Goal: Task Accomplishment & Management: Manage account settings

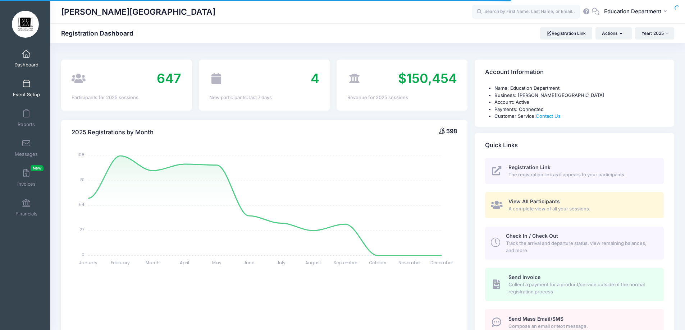
click at [31, 93] on span "Event Setup" at bounding box center [26, 95] width 27 height 6
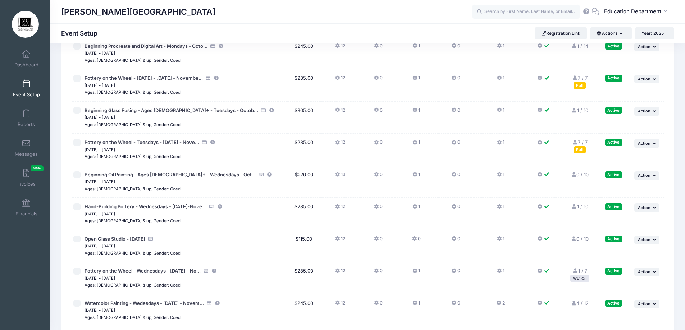
scroll to position [6320, 0]
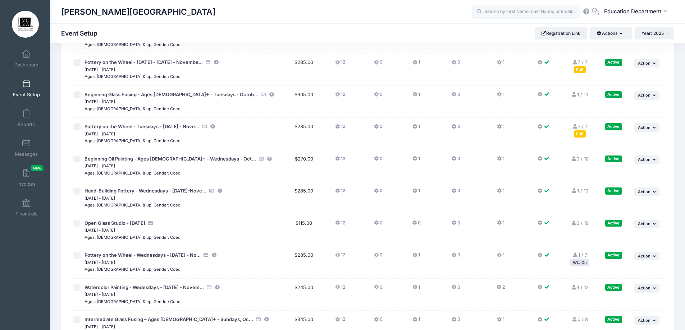
click at [584, 260] on div "WL: On" at bounding box center [579, 262] width 19 height 7
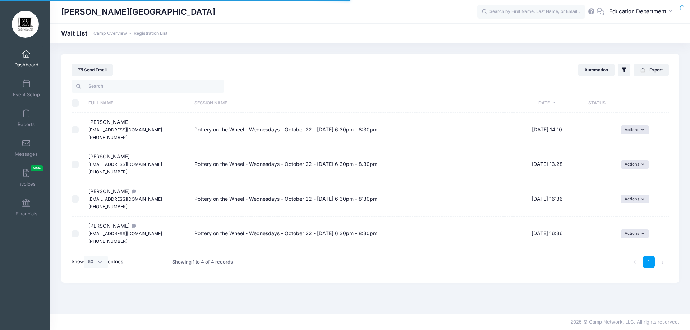
select select "50"
click at [637, 133] on button "Actions" at bounding box center [635, 129] width 28 height 9
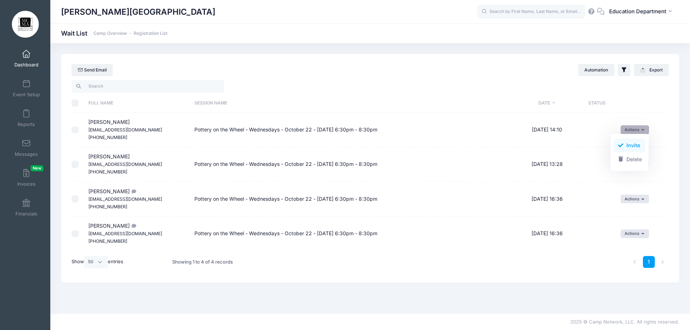
click at [635, 147] on link "Invite" at bounding box center [629, 146] width 31 height 14
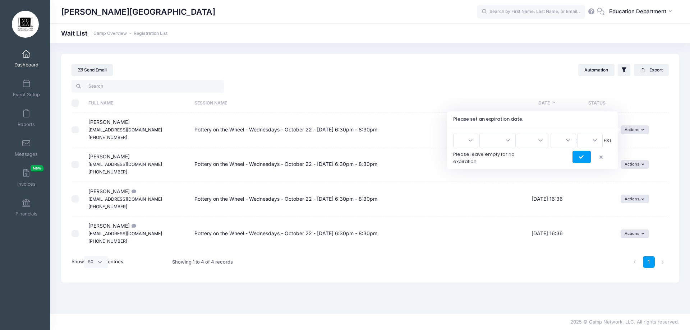
click at [471, 140] on select "1 2 3 4 5 6 7 8 9 10 11 12 13 14 15 16 17 18 19 20 21 22 23 24 25 26 27 28 29 3…" at bounding box center [465, 140] width 25 height 15
click at [521, 157] on div at bounding box center [532, 157] width 159 height 12
click at [578, 157] on button "submit" at bounding box center [582, 157] width 18 height 12
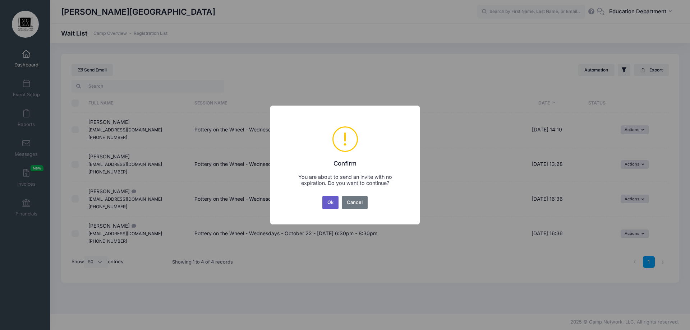
click at [336, 205] on button "Ok" at bounding box center [330, 202] width 17 height 13
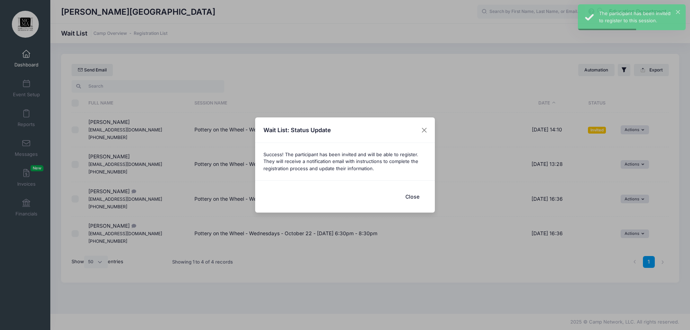
drag, startPoint x: 415, startPoint y: 197, endPoint x: 429, endPoint y: 189, distance: 15.3
click at [415, 197] on button "Close" at bounding box center [412, 196] width 29 height 15
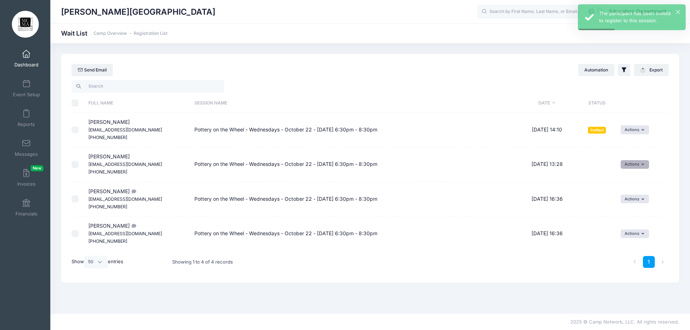
click at [632, 164] on button "Actions" at bounding box center [635, 164] width 28 height 9
click at [628, 180] on link "Invite" at bounding box center [629, 181] width 31 height 14
click at [581, 192] on icon "submit" at bounding box center [582, 192] width 6 height 0
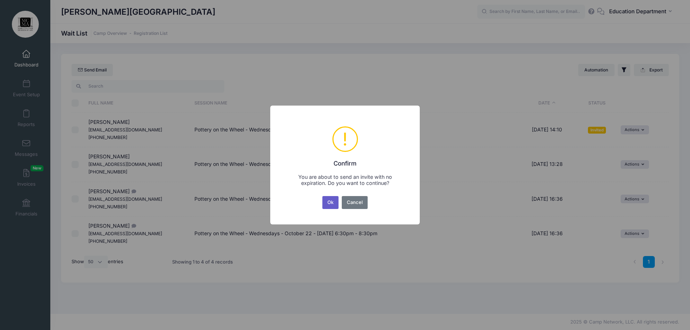
click at [327, 203] on button "Ok" at bounding box center [330, 202] width 17 height 13
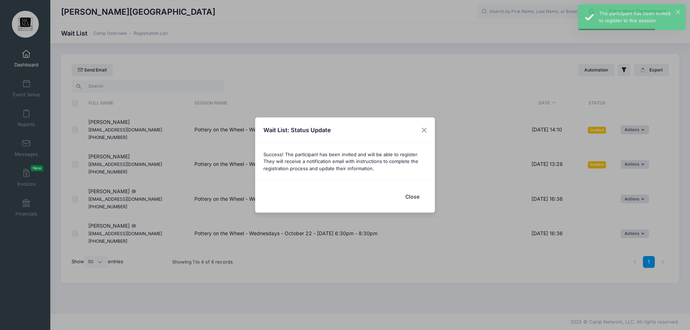
click at [415, 197] on button "Close" at bounding box center [412, 196] width 29 height 15
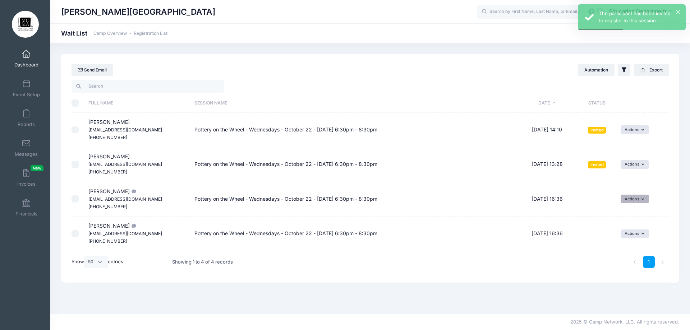
click at [637, 196] on button "Actions" at bounding box center [635, 199] width 28 height 9
click at [620, 215] on span at bounding box center [621, 214] width 6 height 5
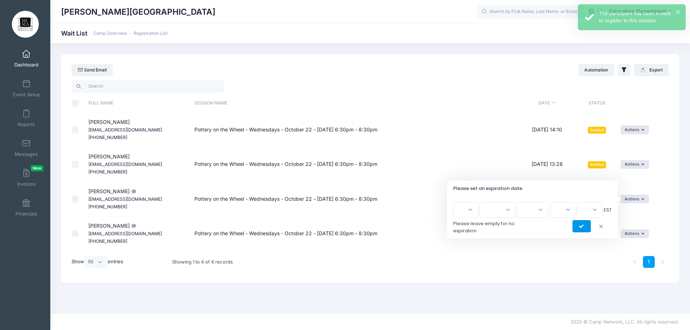
click at [580, 227] on icon "submit" at bounding box center [582, 227] width 6 height 0
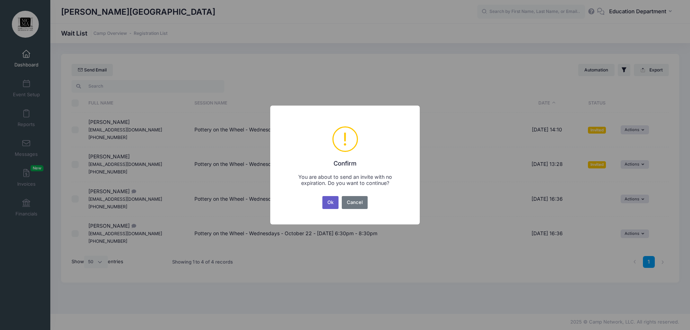
click at [333, 206] on button "Ok" at bounding box center [330, 202] width 17 height 13
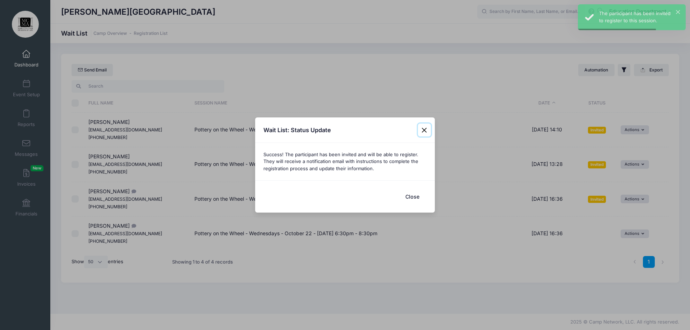
click at [422, 137] on button "Close" at bounding box center [424, 130] width 13 height 13
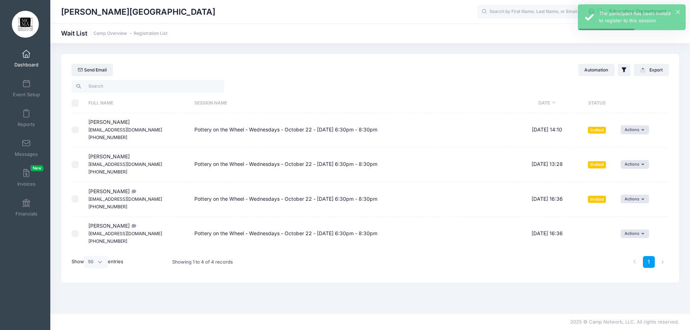
click at [634, 227] on td "Actions Invite Resend Invitation Edit Expiration Uninvite Delete" at bounding box center [643, 234] width 51 height 34
click at [634, 232] on button "Actions" at bounding box center [635, 234] width 28 height 9
click at [620, 246] on link "Invite" at bounding box center [629, 250] width 31 height 14
click at [587, 259] on button "submit" at bounding box center [582, 261] width 18 height 12
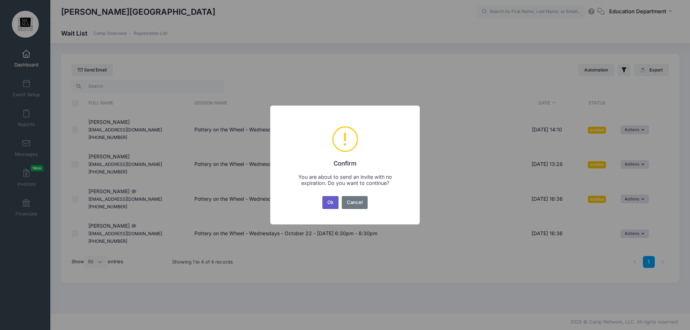
click at [330, 205] on button "Ok" at bounding box center [330, 202] width 17 height 13
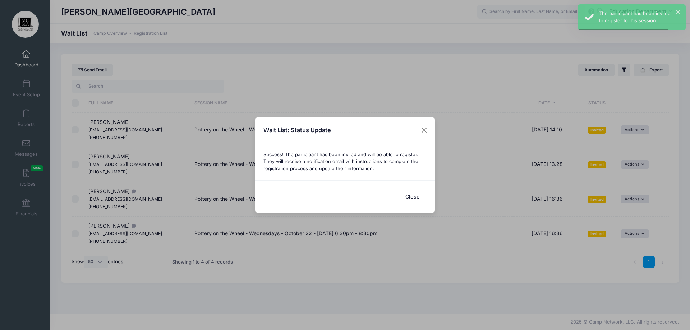
click at [603, 106] on div "Wait List: Status Update Success! The participant has been invited and will be …" at bounding box center [345, 165] width 690 height 330
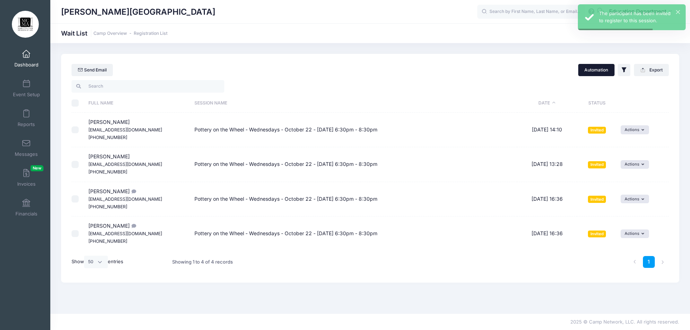
click at [587, 73] on button "Automation" at bounding box center [596, 70] width 36 height 12
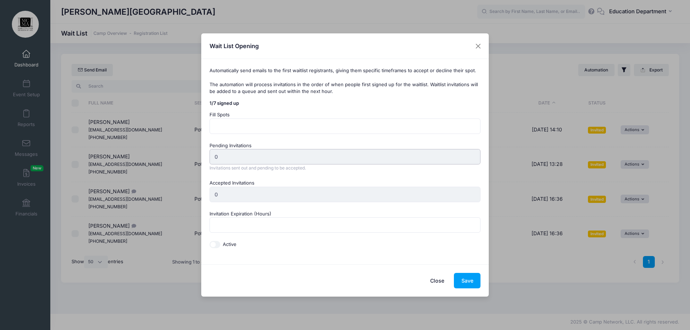
click at [240, 155] on input "0" at bounding box center [345, 156] width 271 height 15
click at [239, 155] on input "0" at bounding box center [345, 156] width 271 height 15
click at [225, 155] on input "0" at bounding box center [345, 156] width 271 height 15
click at [231, 123] on input "number" at bounding box center [345, 126] width 271 height 15
click at [473, 125] on input "1" at bounding box center [345, 126] width 271 height 15
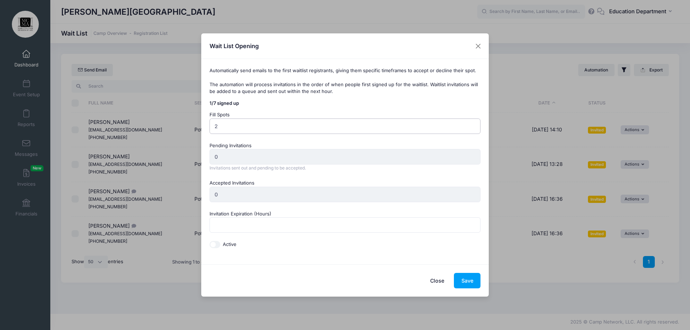
click at [473, 125] on input "2" at bounding box center [345, 126] width 271 height 15
click at [473, 125] on input "3" at bounding box center [345, 126] width 271 height 15
click at [473, 125] on input "4" at bounding box center [345, 126] width 271 height 15
click at [473, 125] on input "5" at bounding box center [345, 126] width 271 height 15
type input "6"
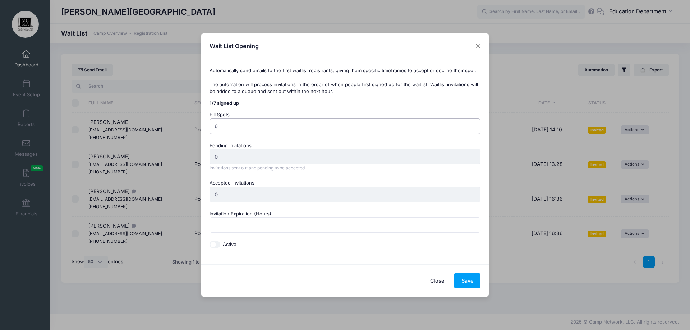
click at [473, 125] on input "6" at bounding box center [345, 126] width 271 height 15
click at [404, 160] on input "0" at bounding box center [345, 156] width 271 height 15
click at [404, 158] on input "0" at bounding box center [345, 156] width 271 height 15
click at [357, 197] on input "0" at bounding box center [345, 194] width 271 height 15
click at [325, 226] on input "Invitation Expiration (Hours)" at bounding box center [345, 224] width 271 height 15
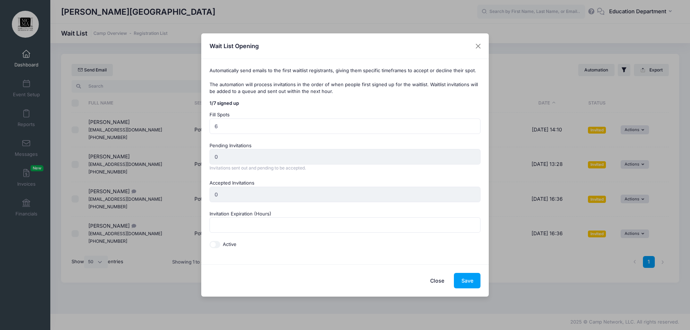
click at [212, 246] on input "Active" at bounding box center [215, 244] width 11 height 7
click at [221, 244] on div "Active" at bounding box center [345, 244] width 271 height 7
click at [220, 244] on div "Active" at bounding box center [345, 244] width 271 height 7
click at [219, 245] on input "Active" at bounding box center [215, 244] width 11 height 7
checkbox input "false"
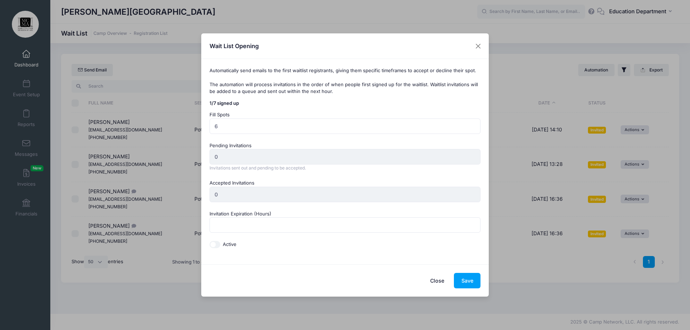
click at [430, 278] on button "Close" at bounding box center [437, 280] width 29 height 15
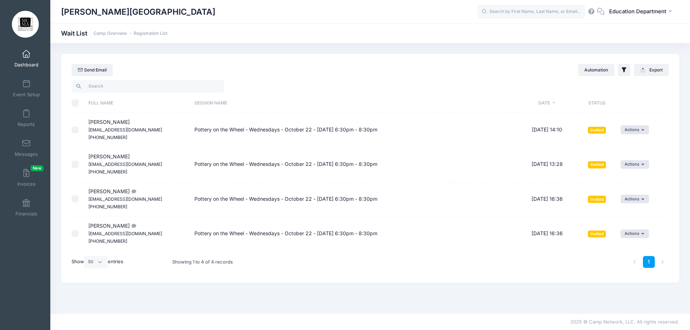
click at [209, 164] on td "Pottery on the Wheel - Wednesdays - October 22 - [DATE] 6:30pm - 8:30pm" at bounding box center [354, 164] width 326 height 35
click at [197, 128] on td "Pottery on the Wheel - Wednesdays - October 22 - [DATE] 6:30pm - 8:30pm" at bounding box center [354, 130] width 326 height 35
click at [201, 103] on th "Session Name" at bounding box center [354, 103] width 326 height 19
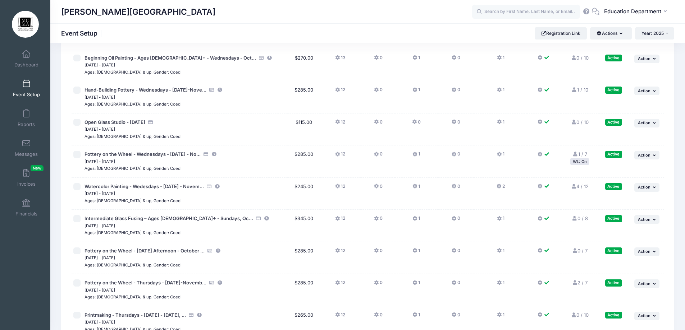
scroll to position [6454, 0]
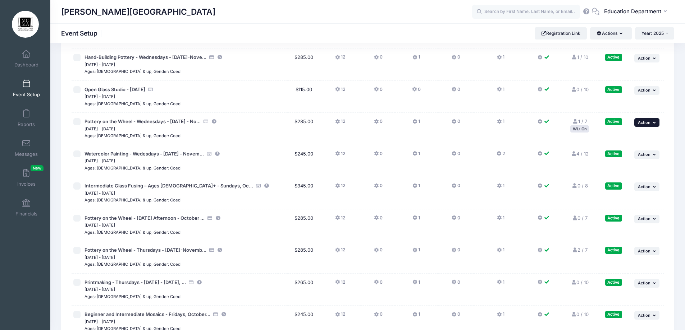
click at [647, 124] on span "Action" at bounding box center [644, 122] width 13 height 5
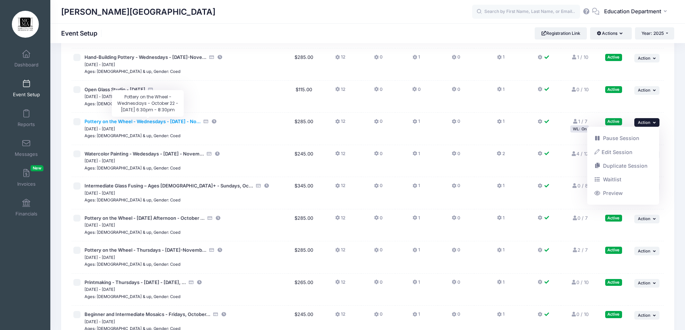
click at [156, 120] on span "Pottery on the Wheel - Wednesdays - [DATE] - No..." at bounding box center [142, 122] width 116 height 6
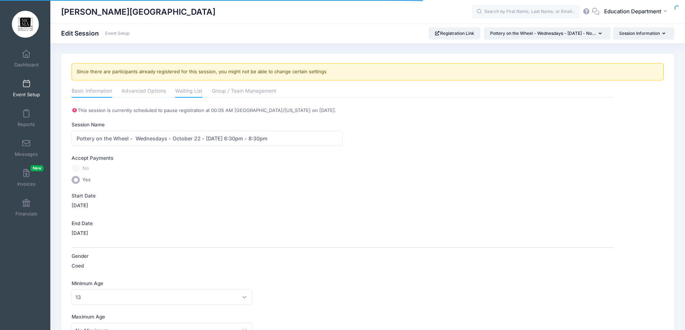
click at [179, 92] on link "Waiting List" at bounding box center [188, 91] width 27 height 13
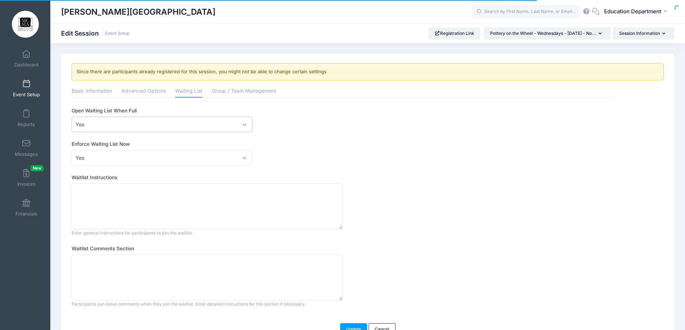
click at [130, 120] on span "Yes" at bounding box center [162, 124] width 181 height 15
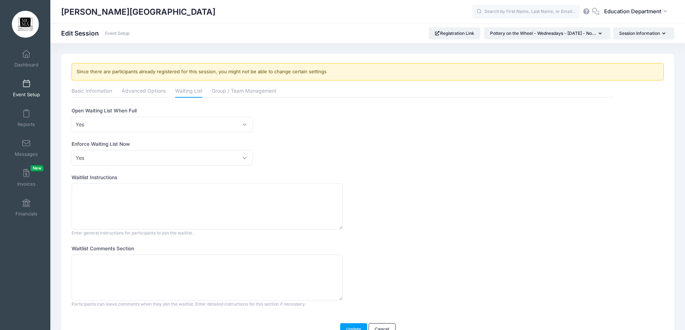
click at [248, 108] on label "Open Waiting List When Full" at bounding box center [207, 110] width 271 height 7
click at [72, 117] on select "No Yes" at bounding box center [72, 117] width 0 height 0
click at [158, 157] on span "Yes" at bounding box center [162, 157] width 181 height 15
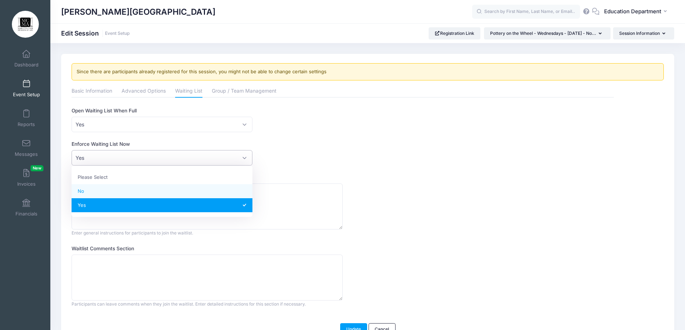
select select "0"
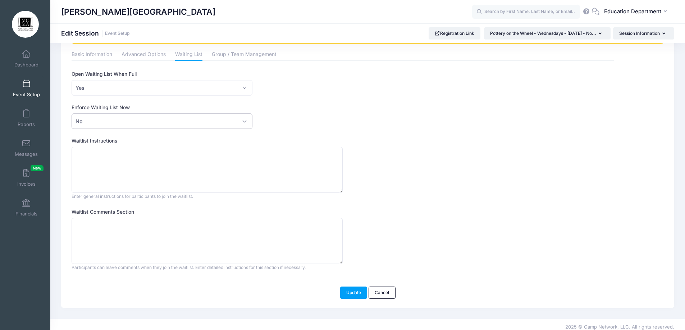
scroll to position [42, 0]
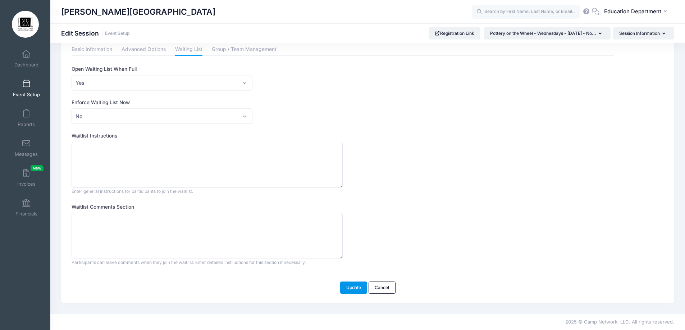
click at [352, 287] on button "Update" at bounding box center [353, 288] width 27 height 12
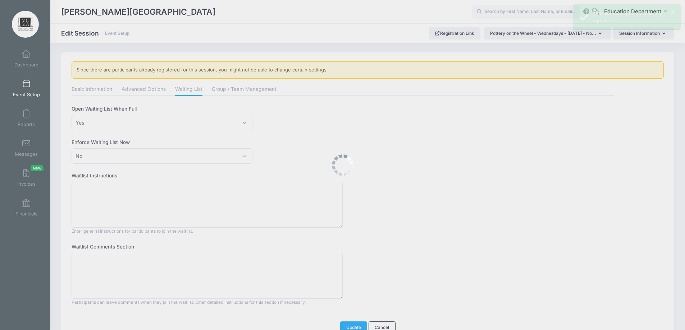
scroll to position [0, 0]
